Goal: Task Accomplishment & Management: Use online tool/utility

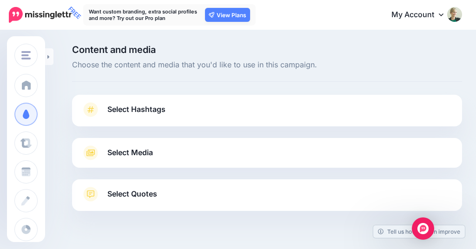
click at [145, 112] on span "Select Hashtags" at bounding box center [136, 109] width 58 height 13
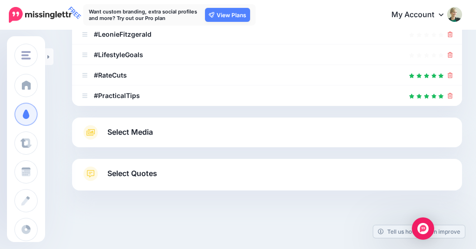
click at [128, 129] on span "Select Media" at bounding box center [130, 132] width 46 height 13
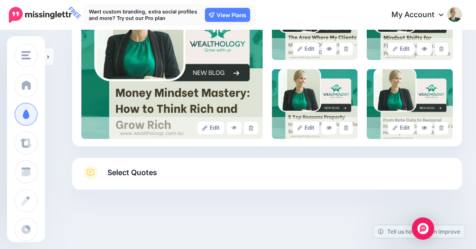
scroll to position [251, 0]
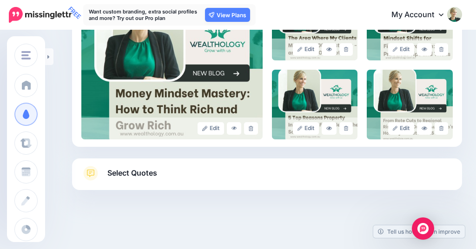
drag, startPoint x: 131, startPoint y: 168, endPoint x: 131, endPoint y: 162, distance: 6.5
click at [131, 168] on span "Select Quotes" at bounding box center [132, 173] width 50 height 13
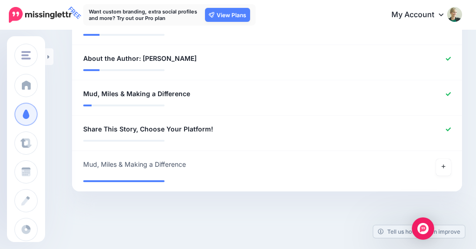
scroll to position [584, 0]
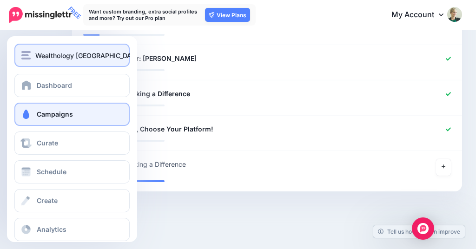
click at [64, 59] on span "Wealthology [GEOGRAPHIC_DATA]" at bounding box center [88, 55] width 106 height 11
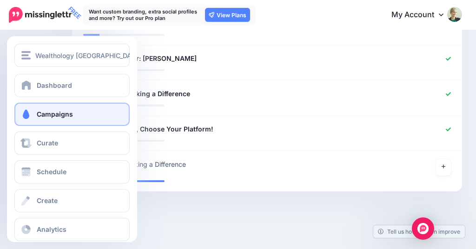
click at [63, 116] on span "Campaigns" at bounding box center [55, 114] width 36 height 8
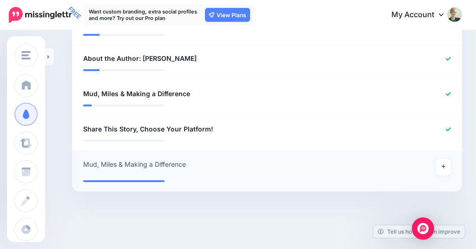
click at [263, 166] on div "**********" at bounding box center [235, 167] width 318 height 17
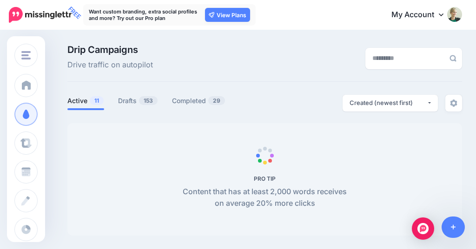
click at [177, 161] on span "PRO TIP Content that has at least 2,000 words receives on average 20% more clic…" at bounding box center [264, 179] width 394 height 112
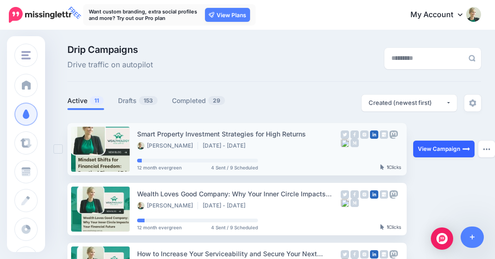
click at [450, 149] on link "View Campaign" at bounding box center [443, 149] width 61 height 17
